Goal: Task Accomplishment & Management: Complete application form

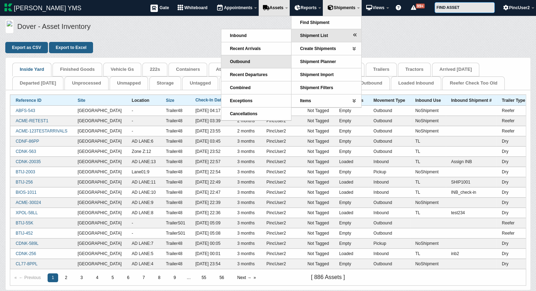
click at [259, 61] on link "Outbound" at bounding box center [256, 61] width 70 height 13
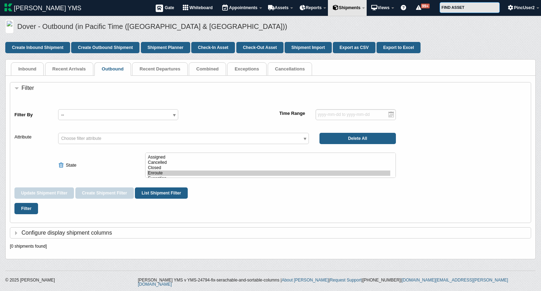
select select "state"
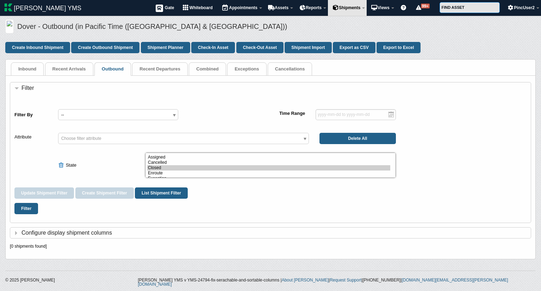
click at [163, 167] on option "Closed" at bounding box center [268, 167] width 243 height 5
select select "pending"
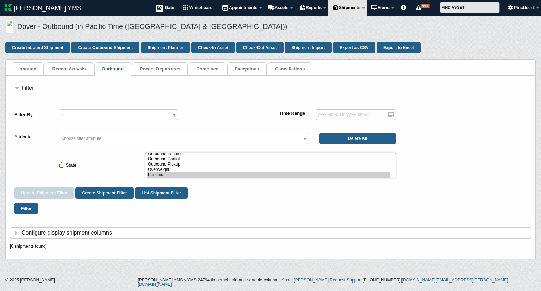
scroll to position [74, 0]
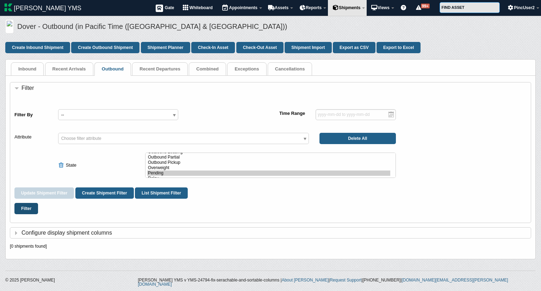
click at [23, 211] on button "Filter" at bounding box center [26, 208] width 24 height 11
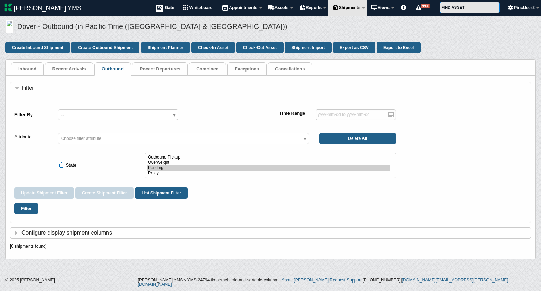
select select "state"
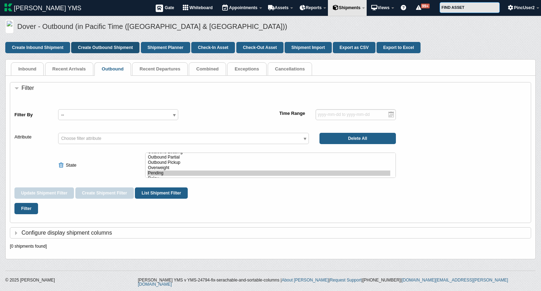
click at [110, 43] on link "Create Outbound Shipment" at bounding box center [105, 47] width 68 height 11
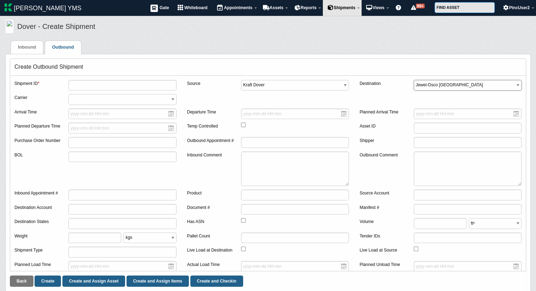
click at [429, 82] on select "Kraft Dover Jewel-Osco Melrose Park Kraft Other Acme P44" at bounding box center [468, 85] width 108 height 11
select select "ACMP44YRD"
click at [414, 80] on select "Kraft Dover Jewel-Osco Melrose Park Kraft Other Acme P44" at bounding box center [468, 85] width 108 height 11
click at [103, 86] on input "text" at bounding box center [122, 85] width 108 height 11
type input "1"
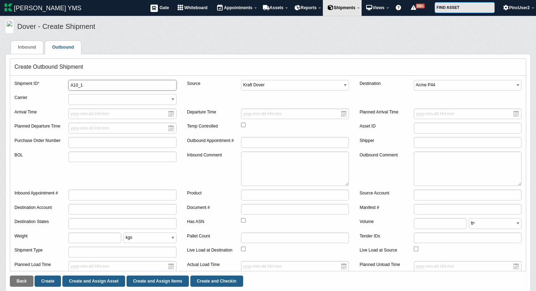
drag, startPoint x: 95, startPoint y: 86, endPoint x: 54, endPoint y: 85, distance: 41.3
click at [54, 85] on div "Shipment ID * A10_1" at bounding box center [95, 87] width 162 height 14
type input "A10_1"
click at [48, 281] on link "Create" at bounding box center [48, 281] width 26 height 11
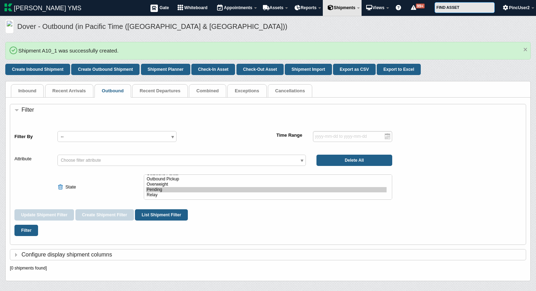
select select "state"
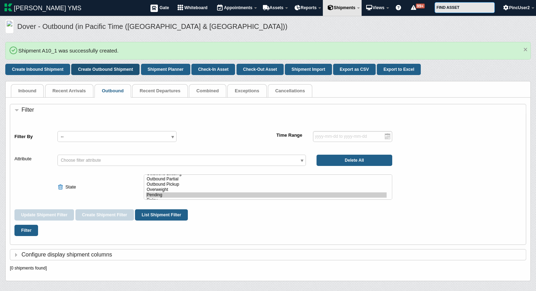
click at [109, 68] on link "Create Outbound Shipment" at bounding box center [105, 69] width 68 height 11
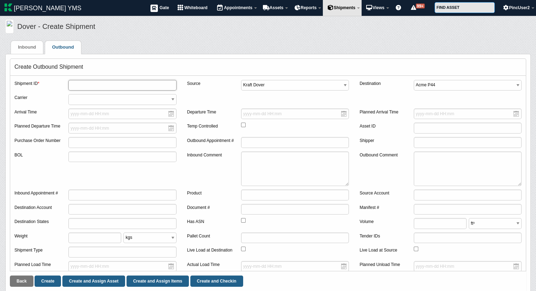
click at [100, 84] on input "text" at bounding box center [122, 85] width 108 height 11
paste input "A10_1"
type input "A10_1"
click at [454, 81] on select "Kraft Dover Jewel-Osco Melrose Park Kraft Other Acme P44" at bounding box center [468, 85] width 108 height 11
select select "KFTOTHYRD"
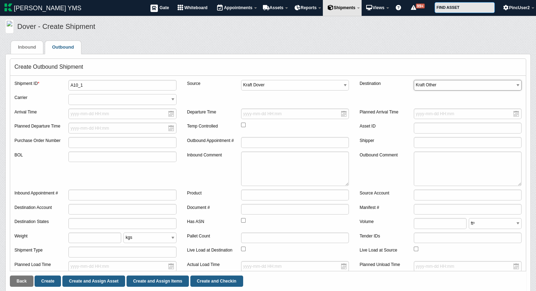
click at [414, 80] on select "Kraft Dover Jewel-Osco Melrose Park Kraft Other Acme P44" at bounding box center [468, 85] width 108 height 11
click at [86, 86] on input "A10_1" at bounding box center [122, 85] width 108 height 11
type input "A10_2"
click at [43, 282] on link "Create" at bounding box center [48, 281] width 26 height 11
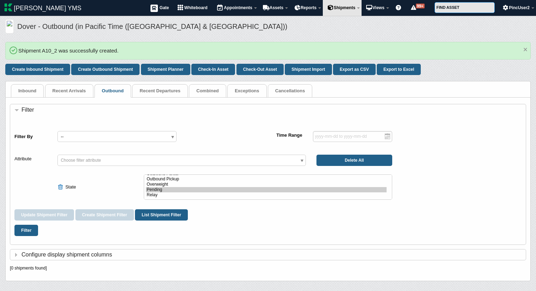
select select "state"
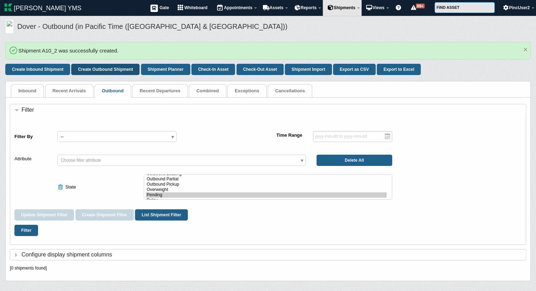
click at [97, 68] on link "Create Outbound Shipment" at bounding box center [105, 69] width 68 height 11
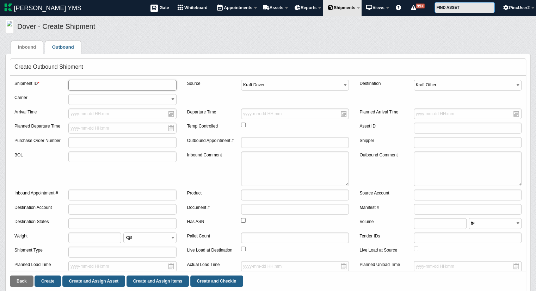
click at [76, 84] on input "text" at bounding box center [122, 85] width 108 height 11
paste input "A10_1"
type input "A10_3"
click at [441, 85] on select "Kraft Dover Jewel-Osco Melrose Park Kraft Other Acme P44" at bounding box center [468, 85] width 108 height 11
select select "ABSMELYRD"
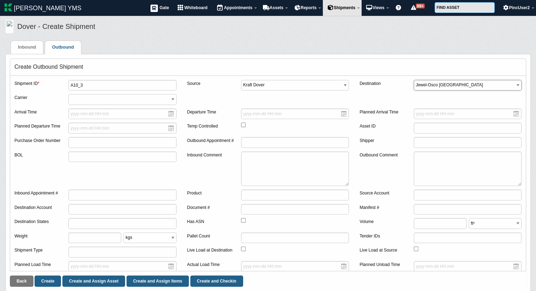
click at [414, 80] on select "Kraft Dover Jewel-Osco Melrose Park Kraft Other Acme P44" at bounding box center [468, 85] width 108 height 11
click at [52, 281] on link "Create" at bounding box center [48, 281] width 26 height 11
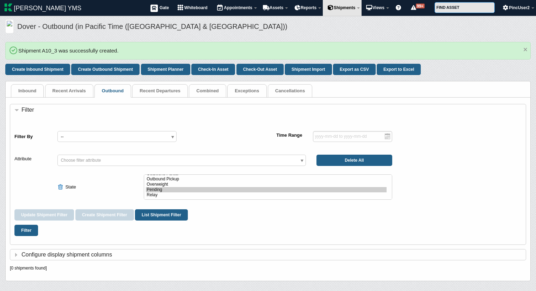
select select "state"
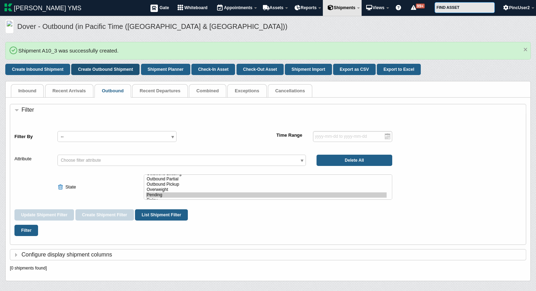
click at [99, 69] on link "Create Outbound Shipment" at bounding box center [105, 69] width 68 height 11
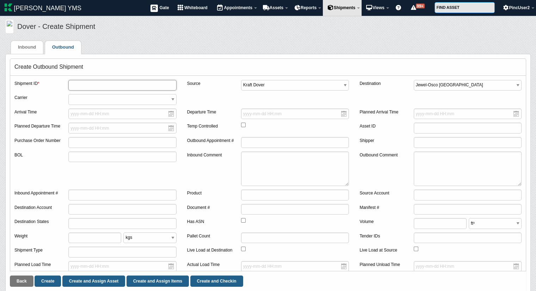
paste input "A10_1"
click at [96, 84] on input "A10_1" at bounding box center [122, 85] width 108 height 11
type input "A10_4"
click at [418, 86] on select "Kraft Dover Jewel-Osco Melrose Park Kraft Other Acme P44" at bounding box center [468, 85] width 108 height 11
select select "KFTDOVYRD"
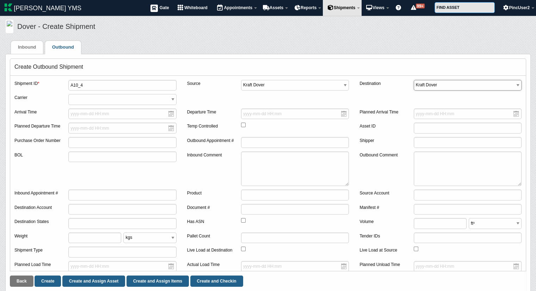
click at [414, 80] on select "Kraft Dover Jewel-Osco Melrose Park Kraft Other Acme P44" at bounding box center [468, 85] width 108 height 11
click at [49, 280] on link "Create" at bounding box center [48, 281] width 26 height 11
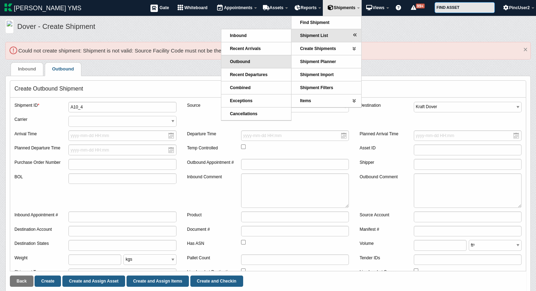
click at [241, 63] on span "Outbound" at bounding box center [240, 61] width 20 height 5
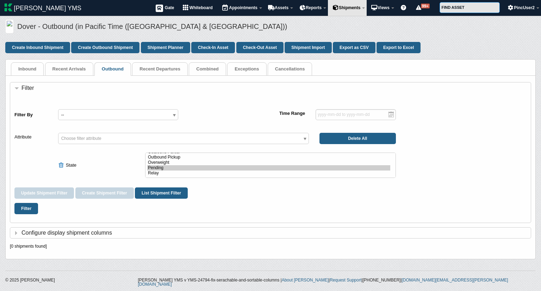
select select "state"
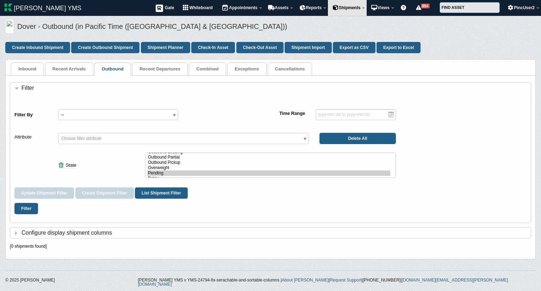
click at [60, 165] on span at bounding box center [62, 165] width 8 height 6
select select
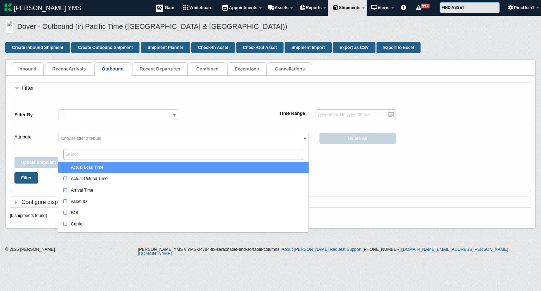
click at [77, 137] on span "Choose filter attribute" at bounding box center [81, 138] width 40 height 5
type input "c"
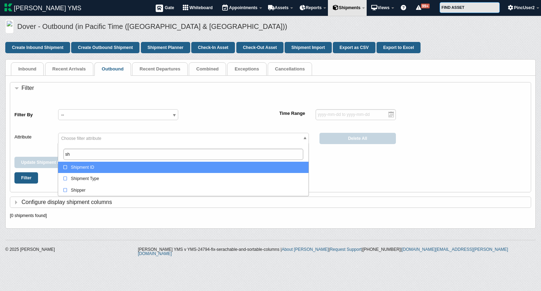
type input "sh"
click at [86, 168] on div "Shipment ID" at bounding box center [184, 167] width 243 height 7
select select "shipment_id"
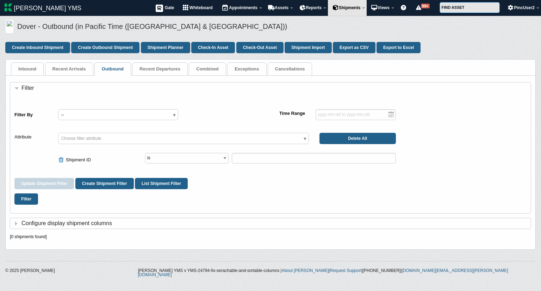
click at [153, 258] on div "© 2025 Kaleris Kaleris YMS v YMS-24794-fix-serachable-and-sortable-columns | Ab…" at bounding box center [270, 267] width 541 height 27
click at [206, 155] on select "is is not contains not set set" at bounding box center [187, 158] width 84 height 11
select select "ilike"
click at [145, 153] on select "is is not contains not set set" at bounding box center [187, 158] width 84 height 11
click at [264, 157] on input "text" at bounding box center [314, 158] width 164 height 11
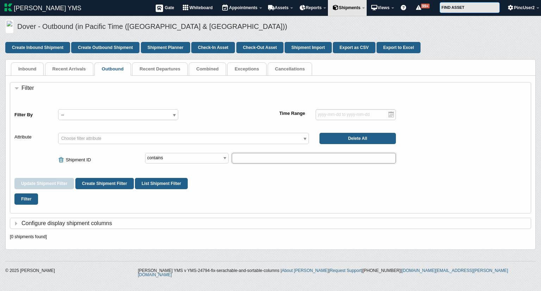
paste input "A10_1"
type input "A10_"
click at [37, 200] on button "Filter" at bounding box center [26, 199] width 24 height 11
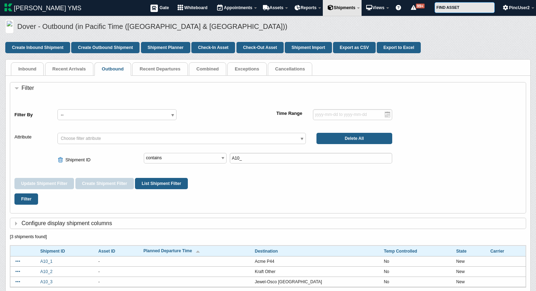
select select "shipment_id"
